Goal: Task Accomplishment & Management: Manage account settings

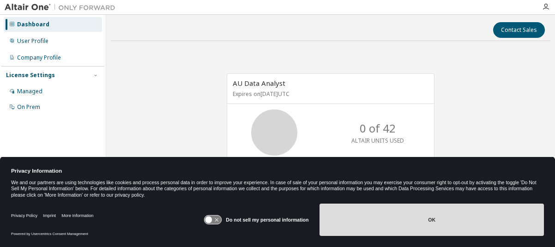
click at [349, 210] on button "OK" at bounding box center [432, 220] width 225 height 32
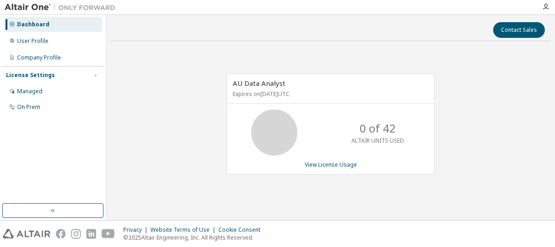
click at [488, 105] on div "AU Data Analyst Expires on February 26, 2026 UTC 0 of 42 ALTAIR UNITS USED View…" at bounding box center [331, 129] width 440 height 161
click at [544, 7] on icon "button" at bounding box center [546, 6] width 7 height 7
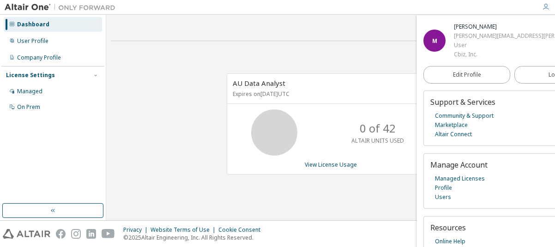
click at [400, 195] on div "AU Data Analyst Expires on February 26, 2026 UTC 0 of 42 ALTAIR UNITS USED View…" at bounding box center [331, 129] width 440 height 161
click at [417, 173] on div "M Matt Thrasher Matt.Thrasher@Cbiz.com User Cbiz, Inc. Edit Profile Logout Supp…" at bounding box center [513, 131] width 192 height 232
click at [445, 186] on link "Profile" at bounding box center [443, 187] width 17 height 9
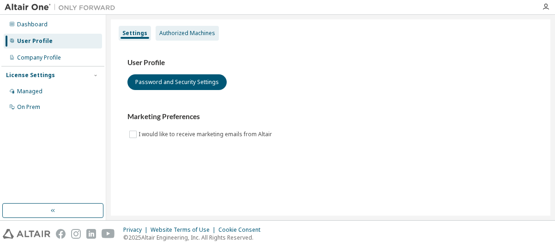
click at [201, 35] on div "Authorized Machines" at bounding box center [187, 33] width 56 height 7
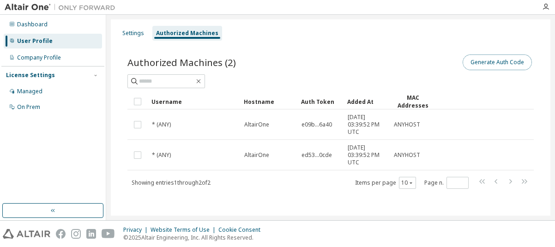
click at [500, 66] on button "Generate Auth Code" at bounding box center [497, 63] width 69 height 16
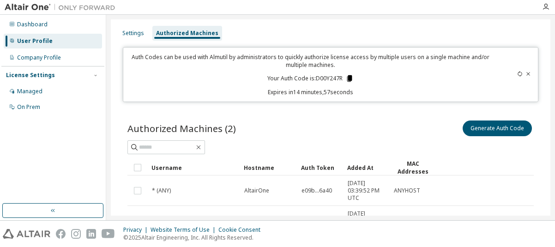
click at [348, 78] on icon at bounding box center [349, 78] width 5 height 6
click at [553, 60] on div "Settings Authorized Machines Auth Codes can be used with Almutil by administrat…" at bounding box center [330, 118] width 449 height 206
